Goal: Task Accomplishment & Management: Use online tool/utility

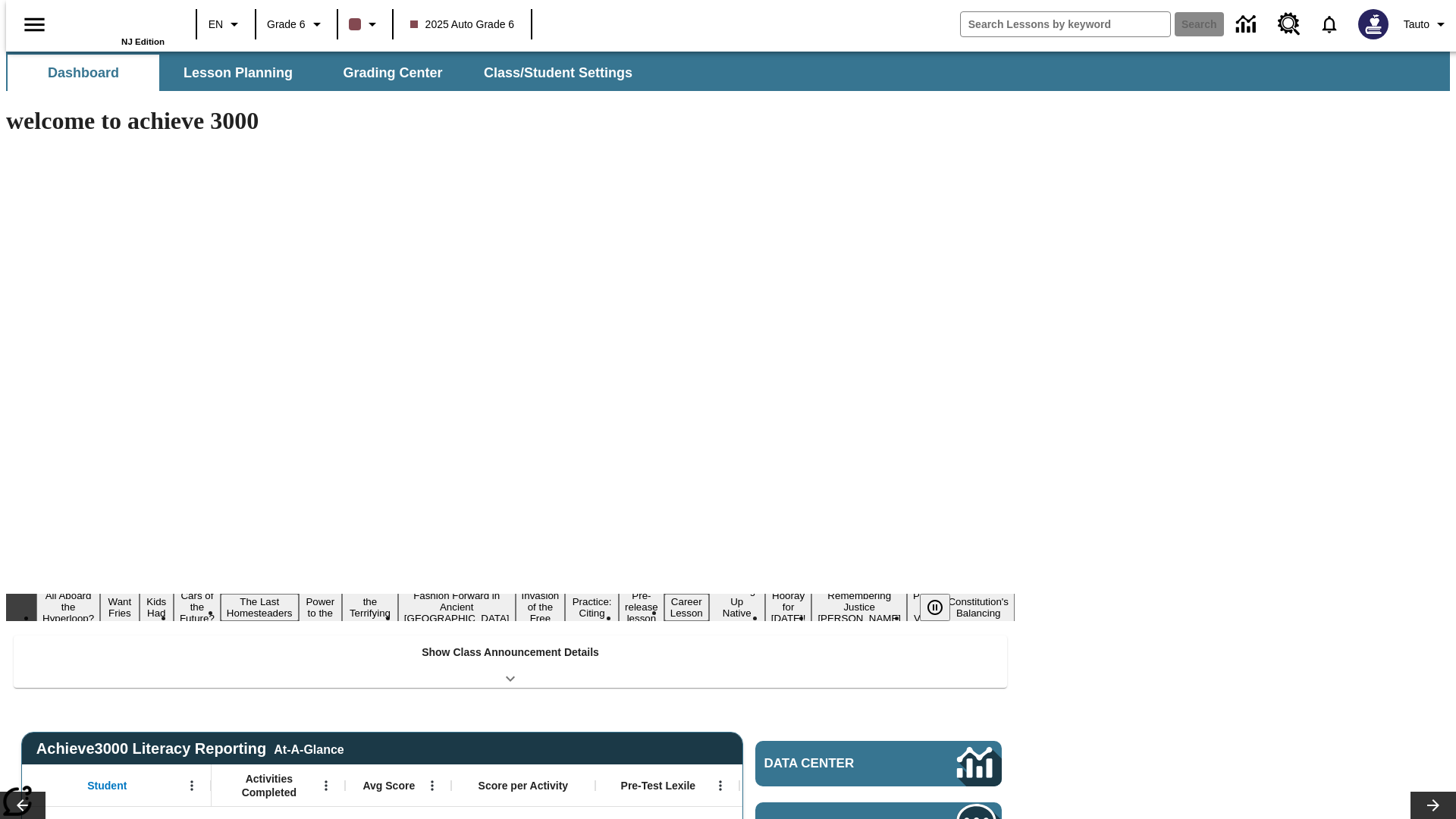
type input "-1"
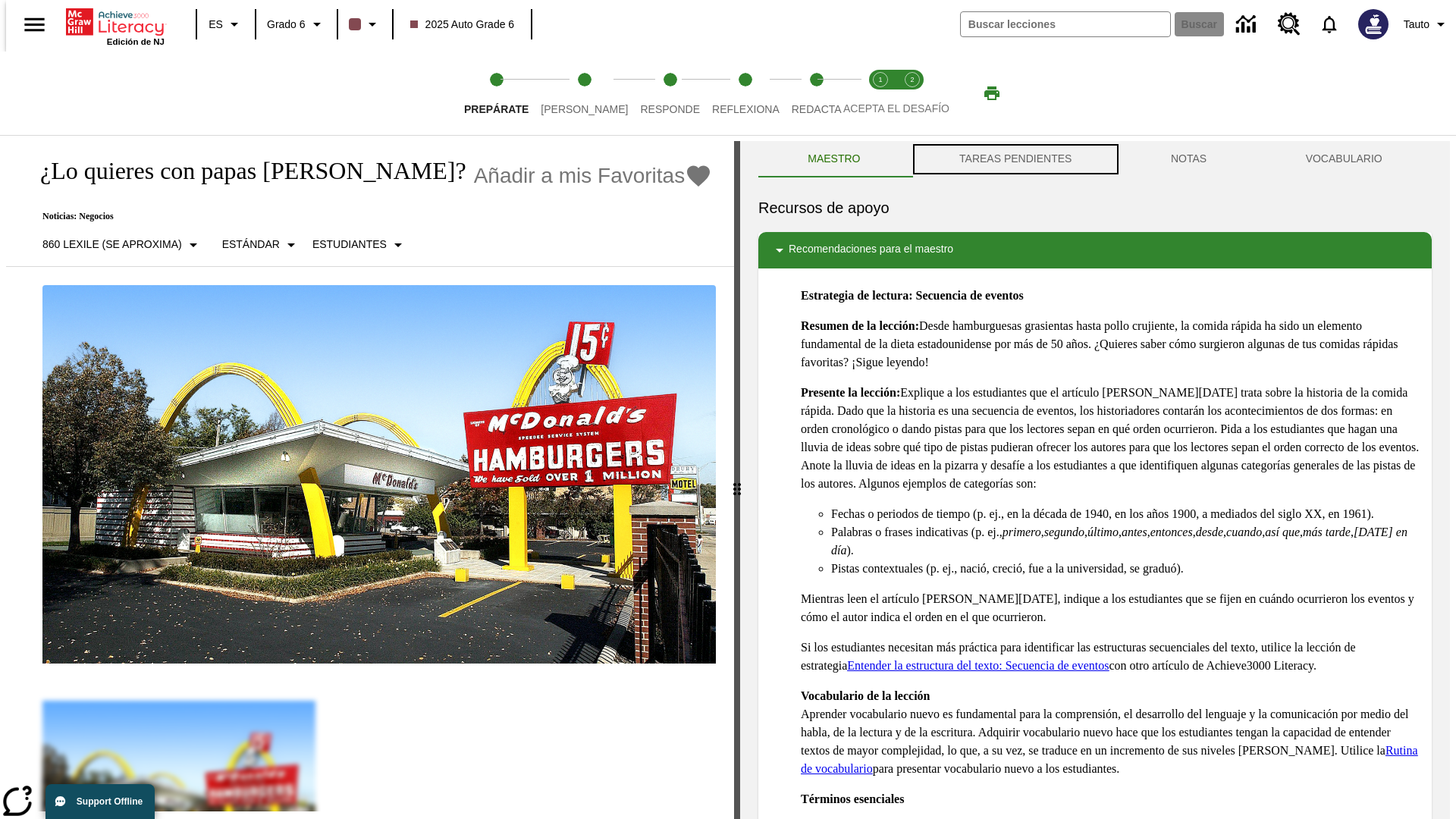
click at [1014, 159] on button "TAREAS PENDIENTES" at bounding box center [1015, 159] width 211 height 36
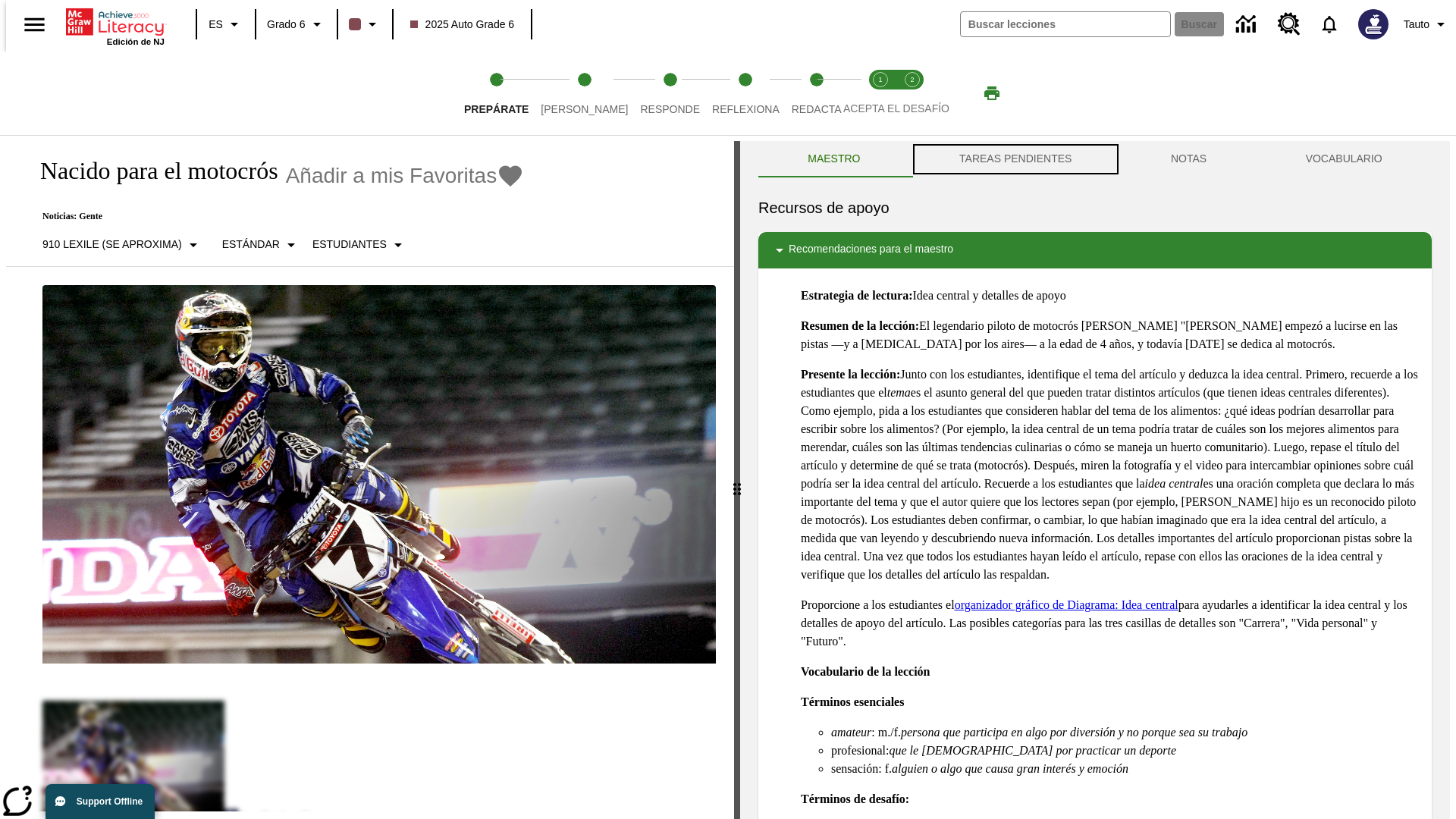
click at [1014, 159] on button "TAREAS PENDIENTES" at bounding box center [1015, 159] width 211 height 36
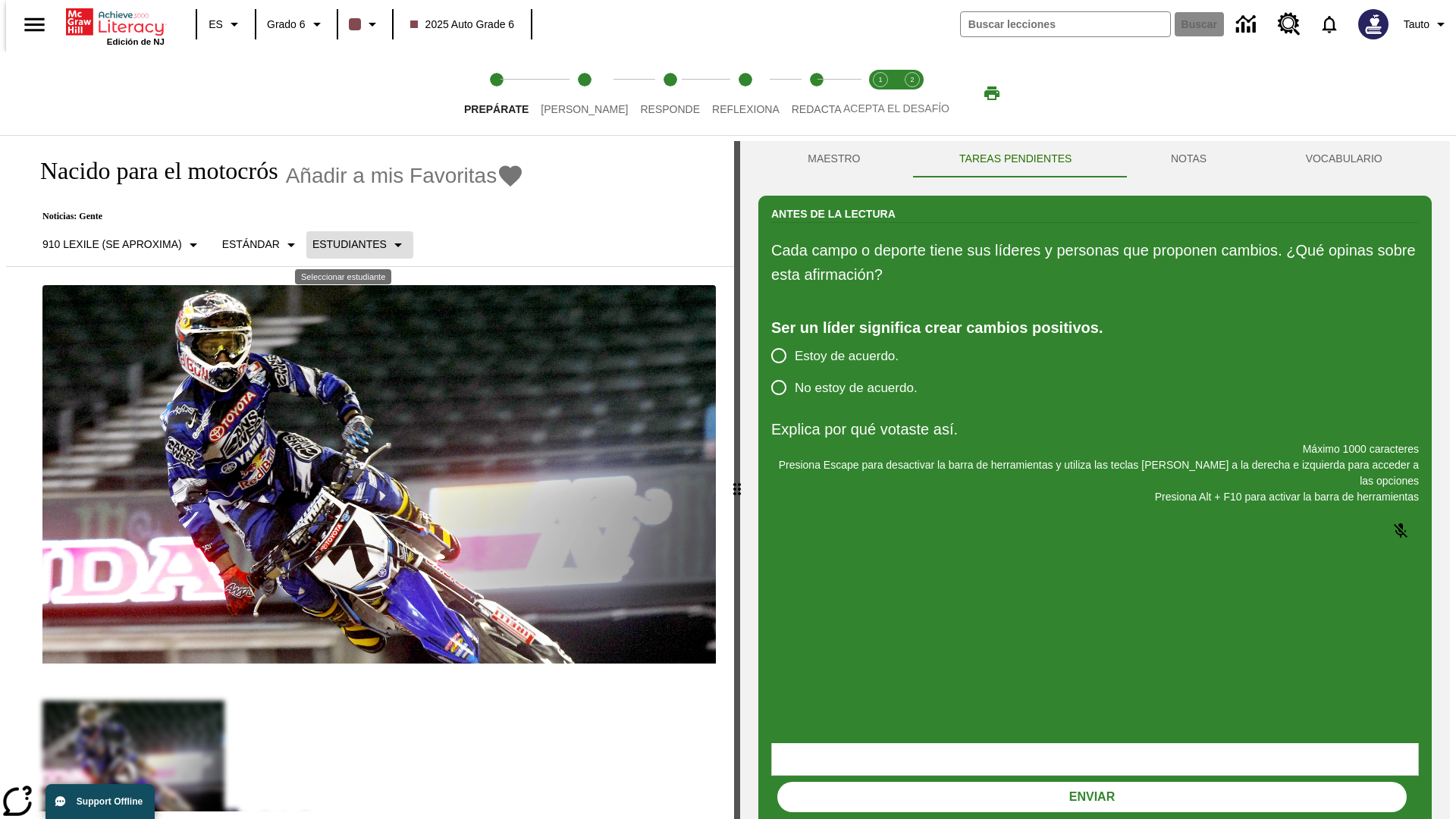
click at [348, 244] on p "Estudiantes" at bounding box center [349, 245] width 74 height 16
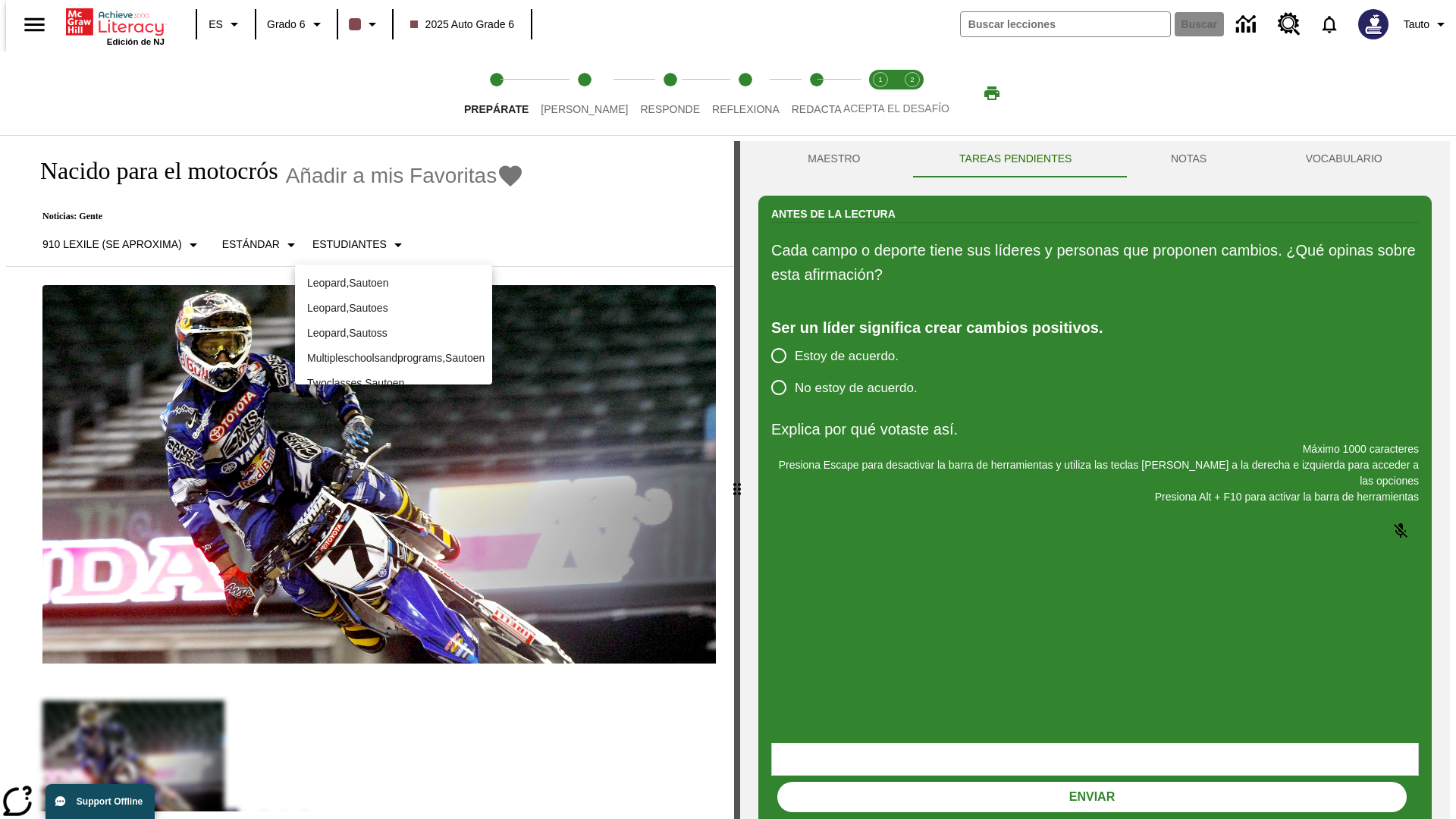
click at [394, 308] on p "Leopard , Sautoes" at bounding box center [394, 309] width 173 height 16
